Goal: Information Seeking & Learning: Compare options

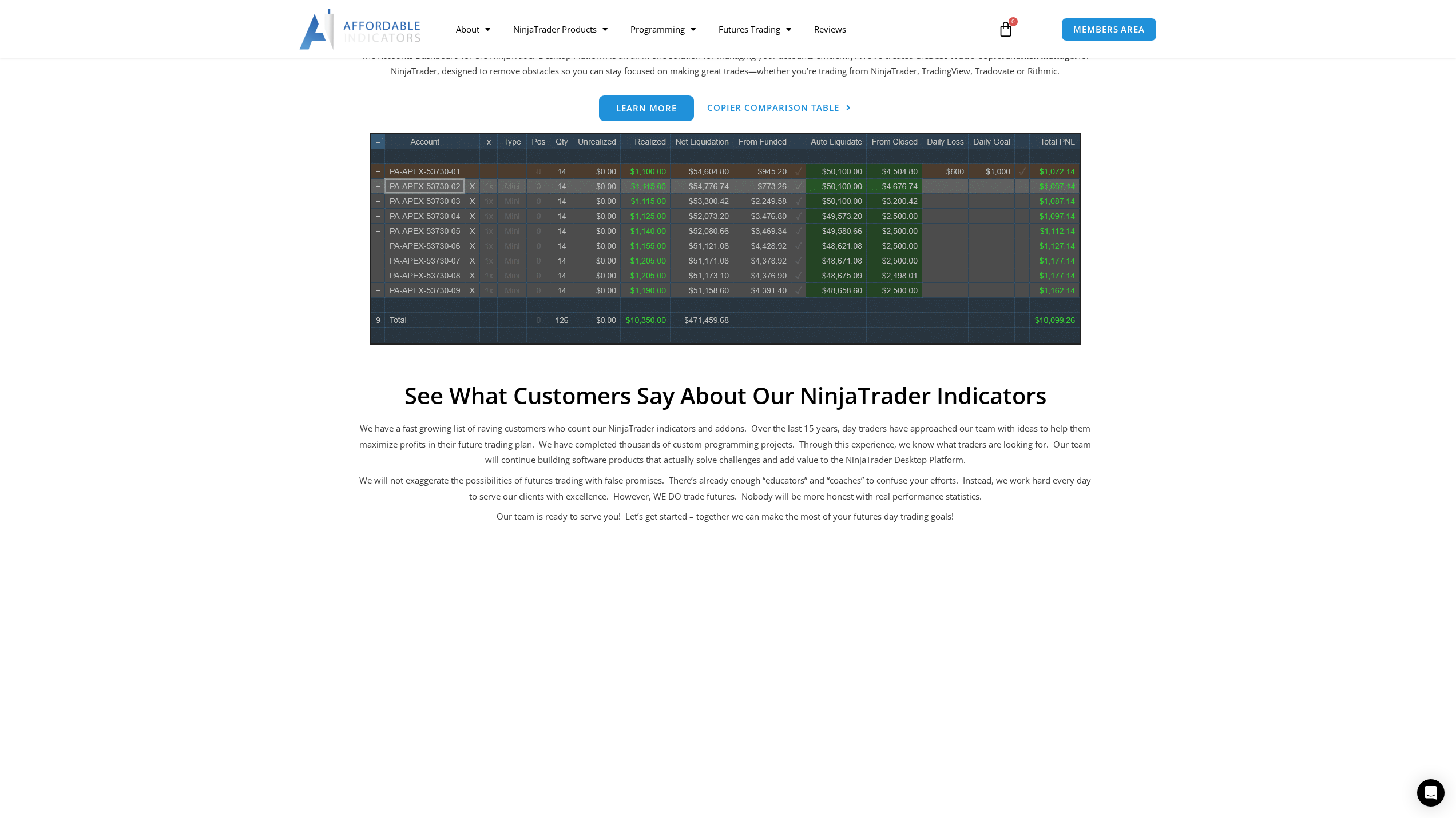
scroll to position [572, 0]
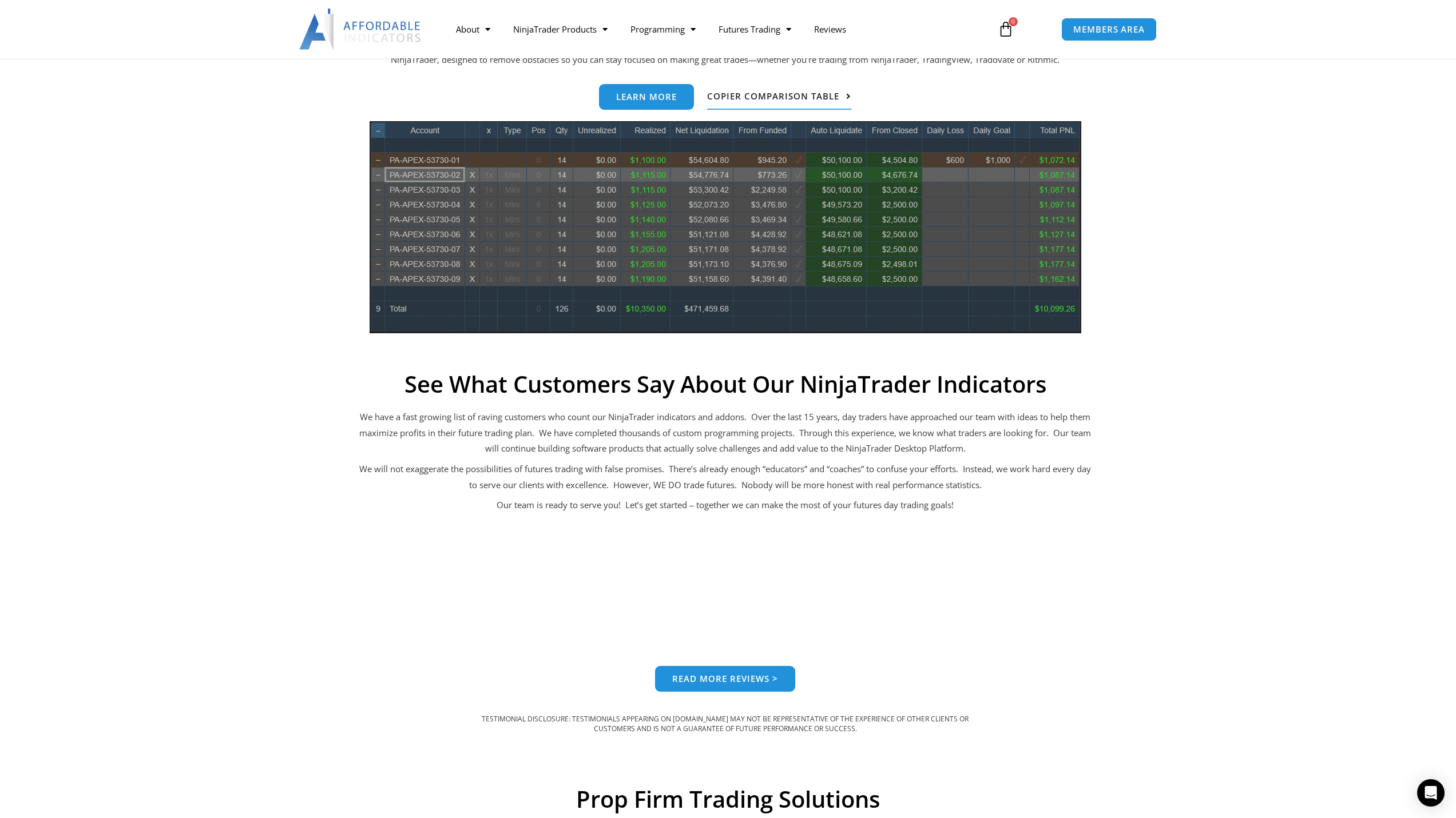
click at [772, 99] on span "Copier Comparison Table" at bounding box center [773, 96] width 132 height 9
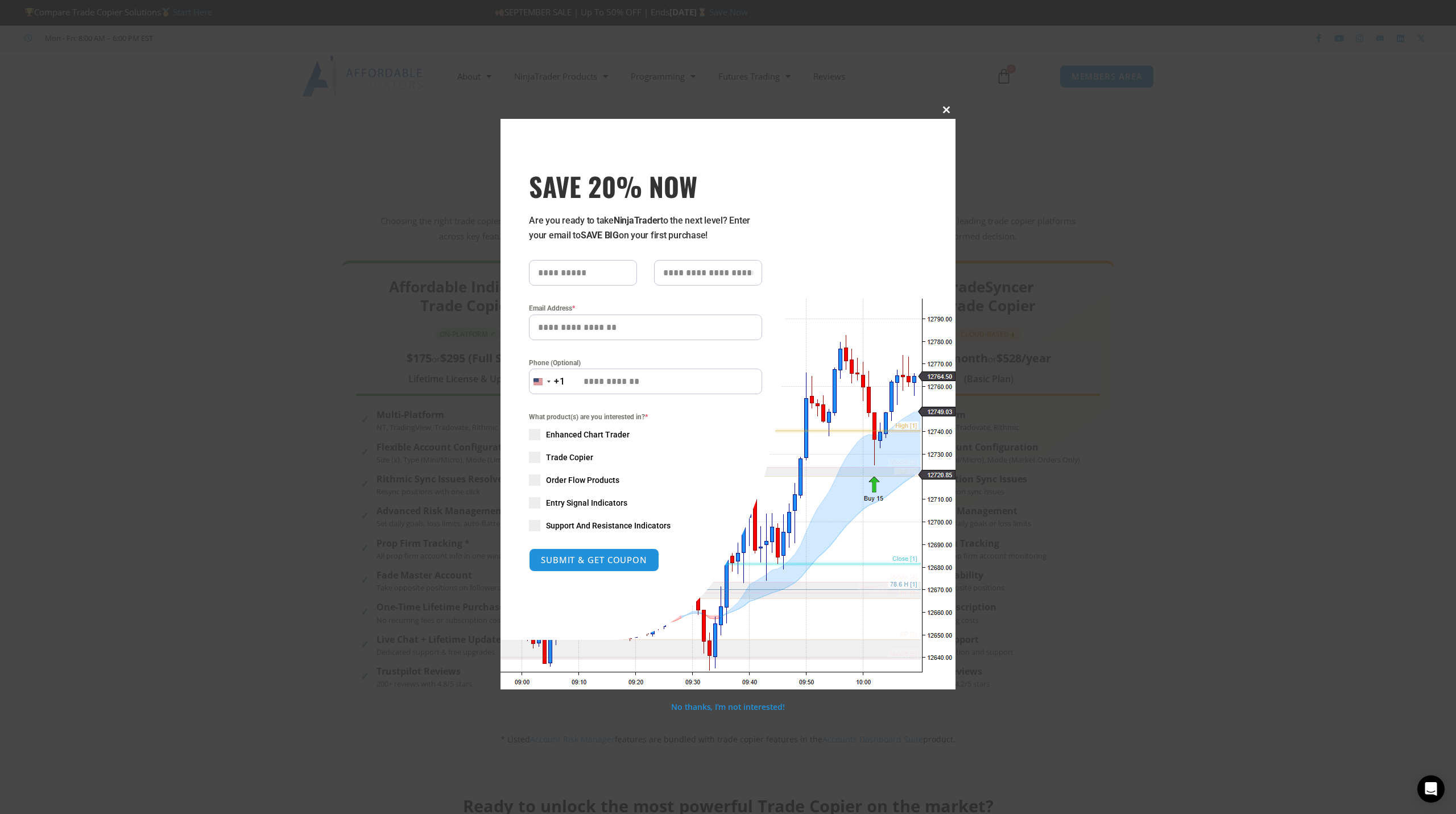
click at [949, 111] on span "SAVE 20% NOW popup" at bounding box center [946, 110] width 18 height 7
